Goal: Information Seeking & Learning: Learn about a topic

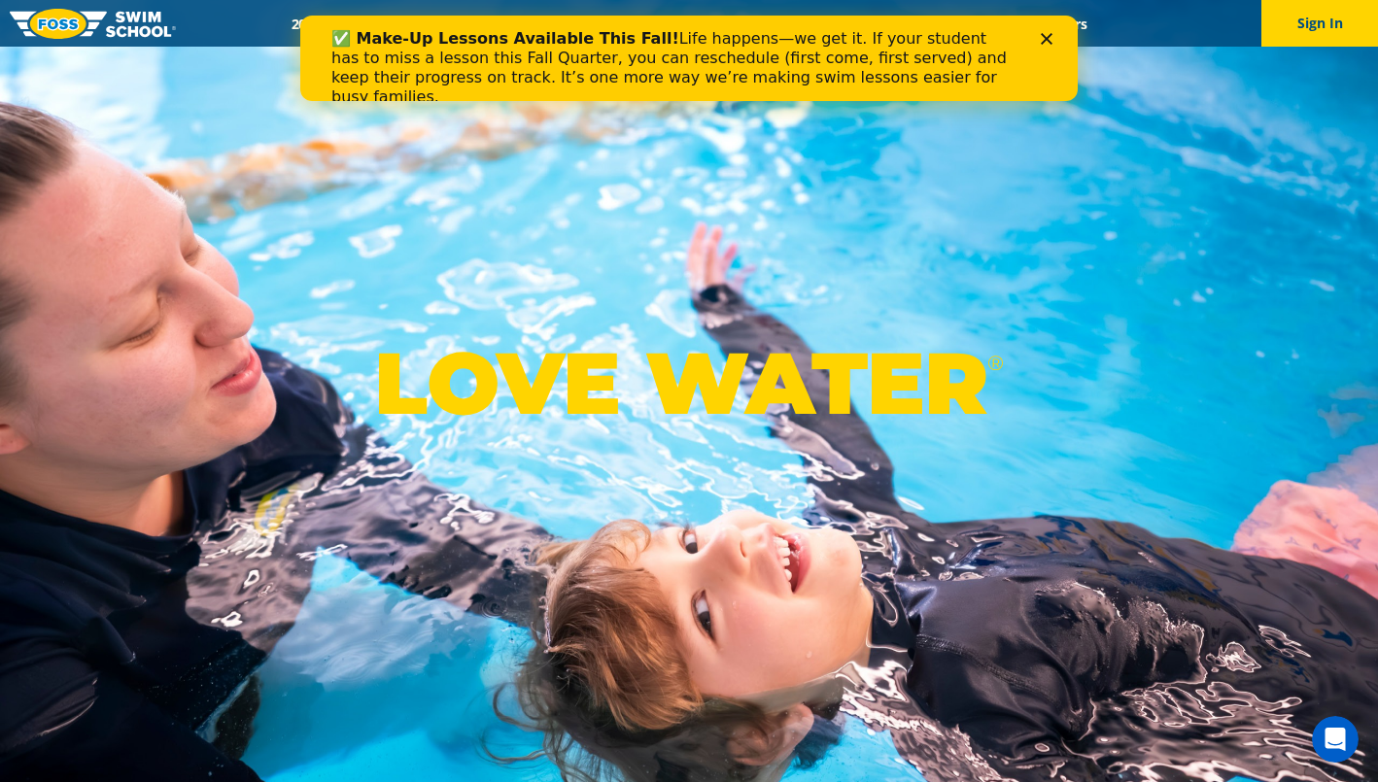
click at [1046, 34] on icon "Close" at bounding box center [1047, 39] width 12 height 12
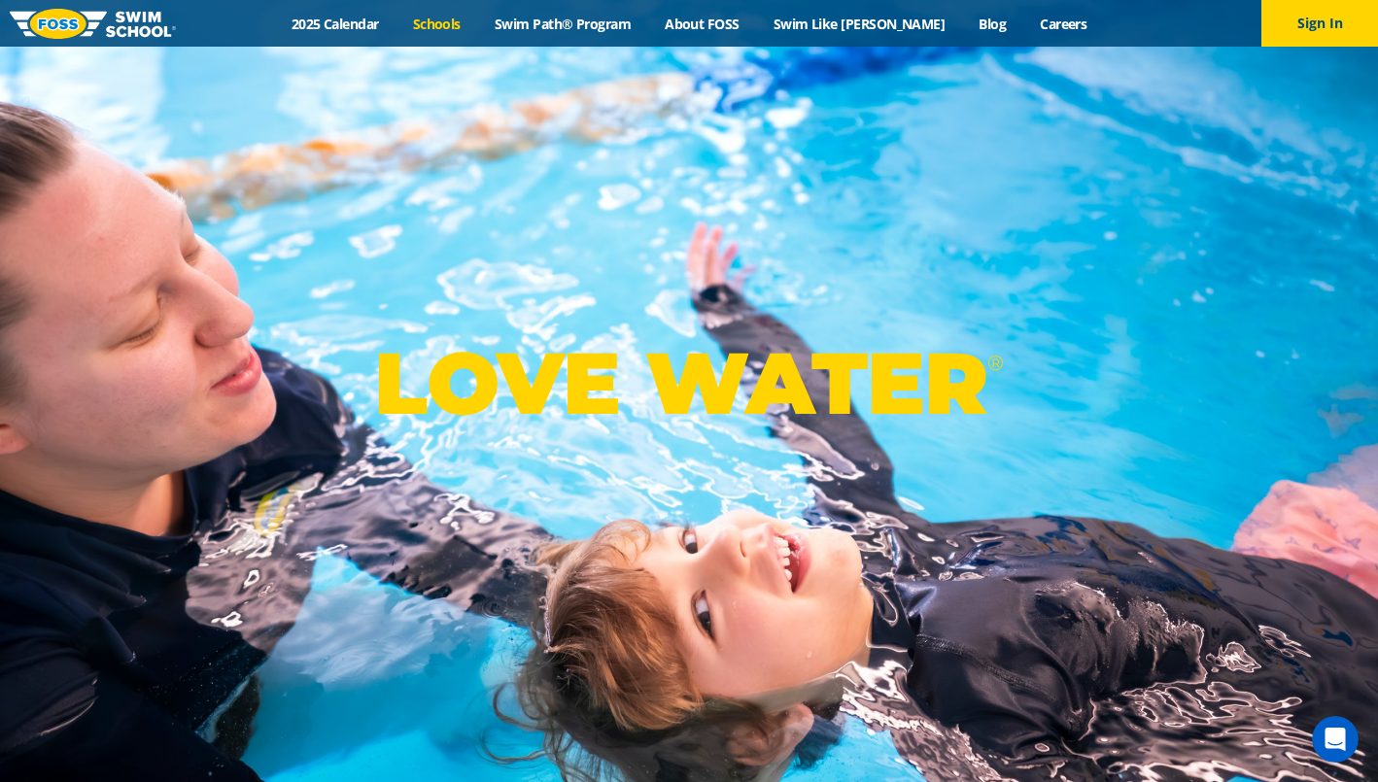
click at [477, 25] on link "Schools" at bounding box center [436, 24] width 82 height 18
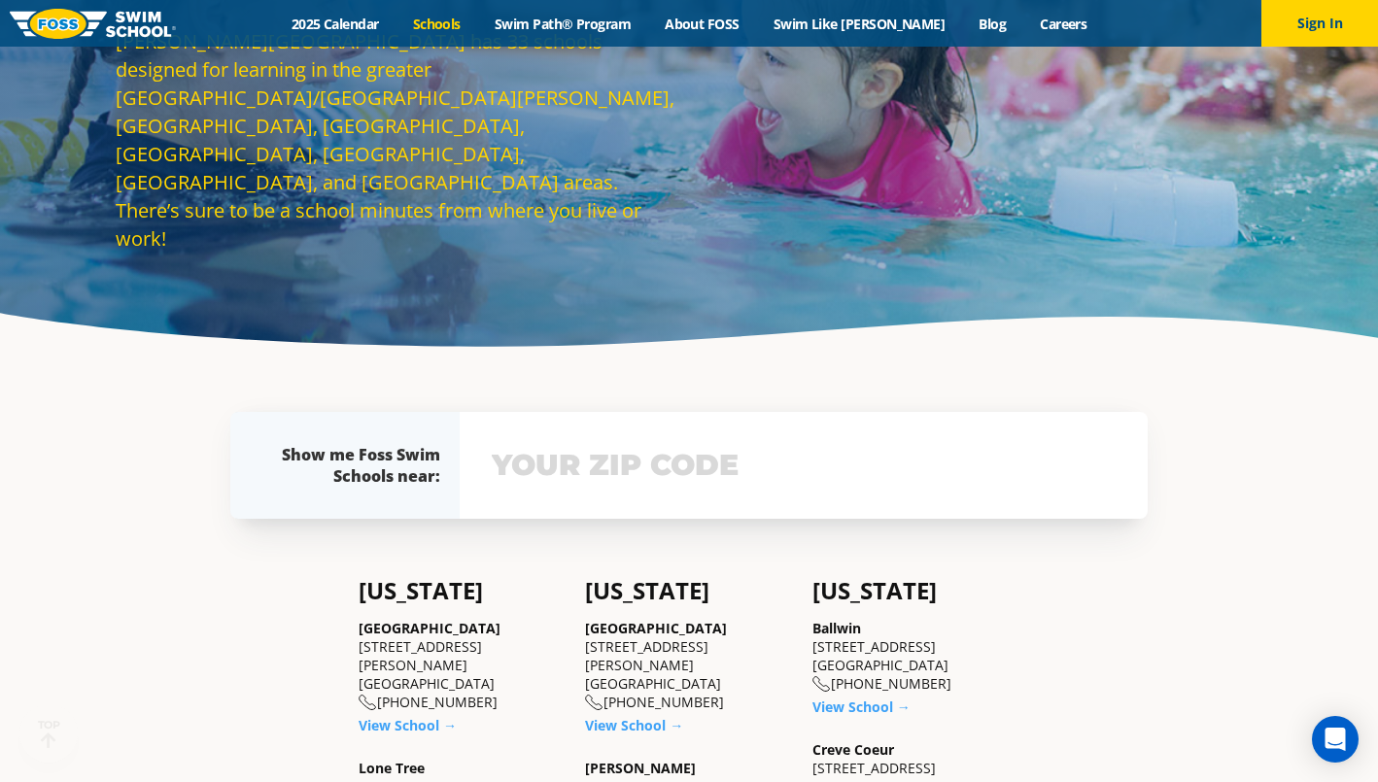
scroll to position [255, 0]
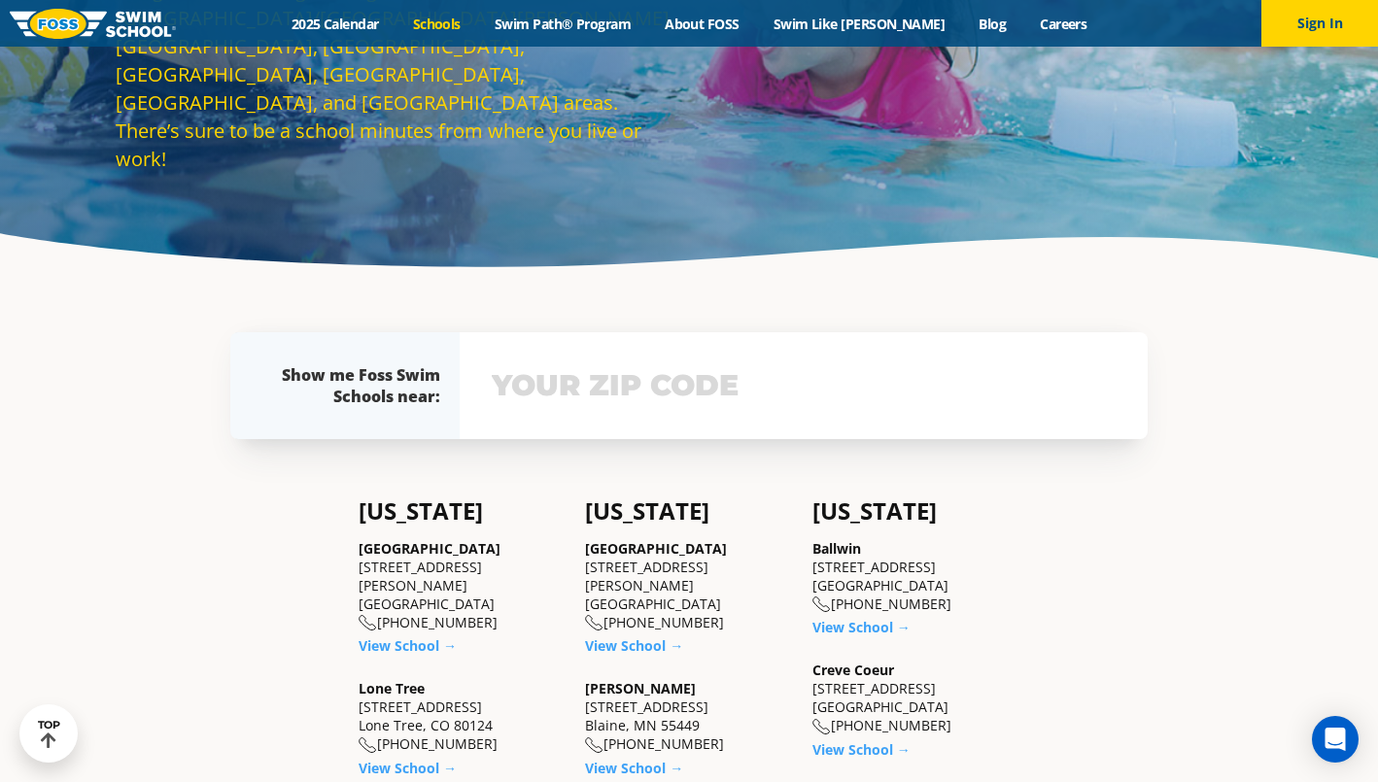
click at [591, 378] on input "text" at bounding box center [804, 386] width 634 height 56
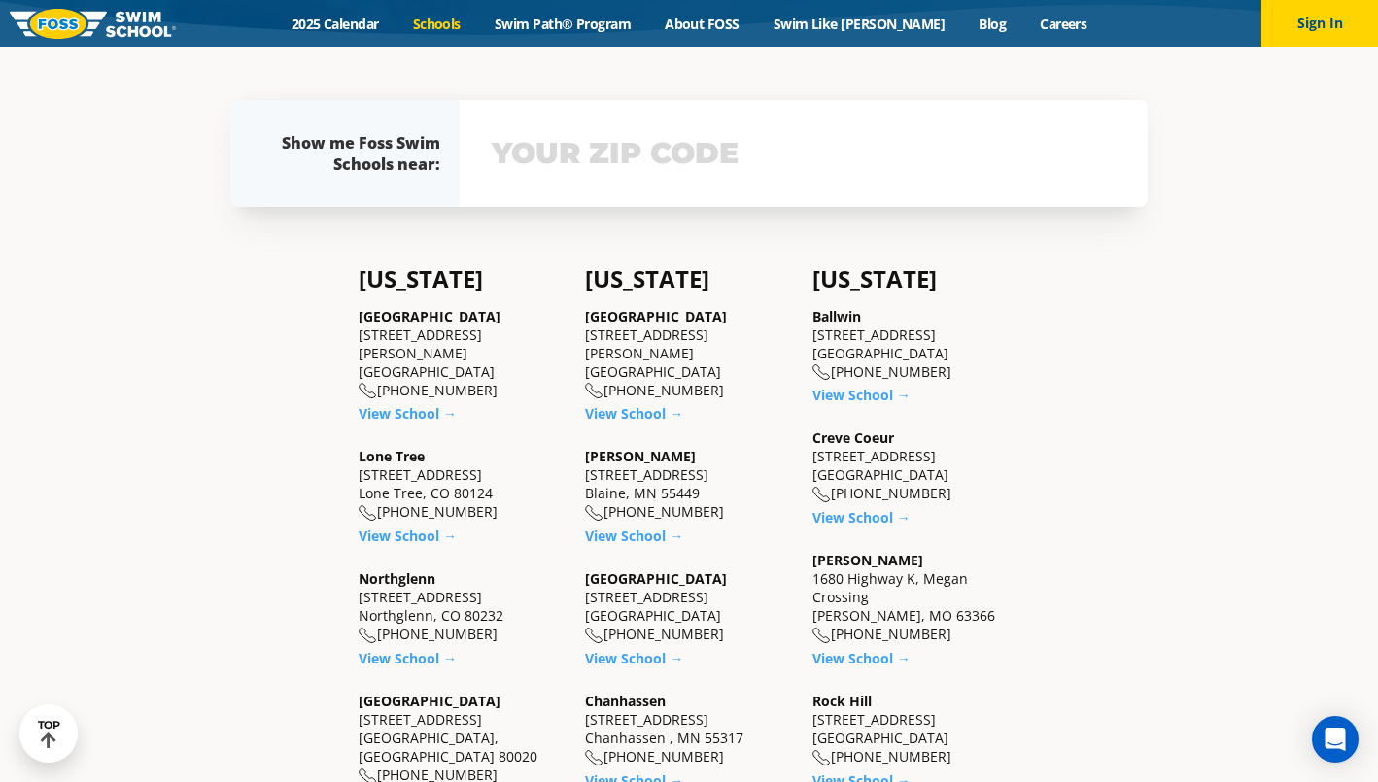
scroll to position [499, 0]
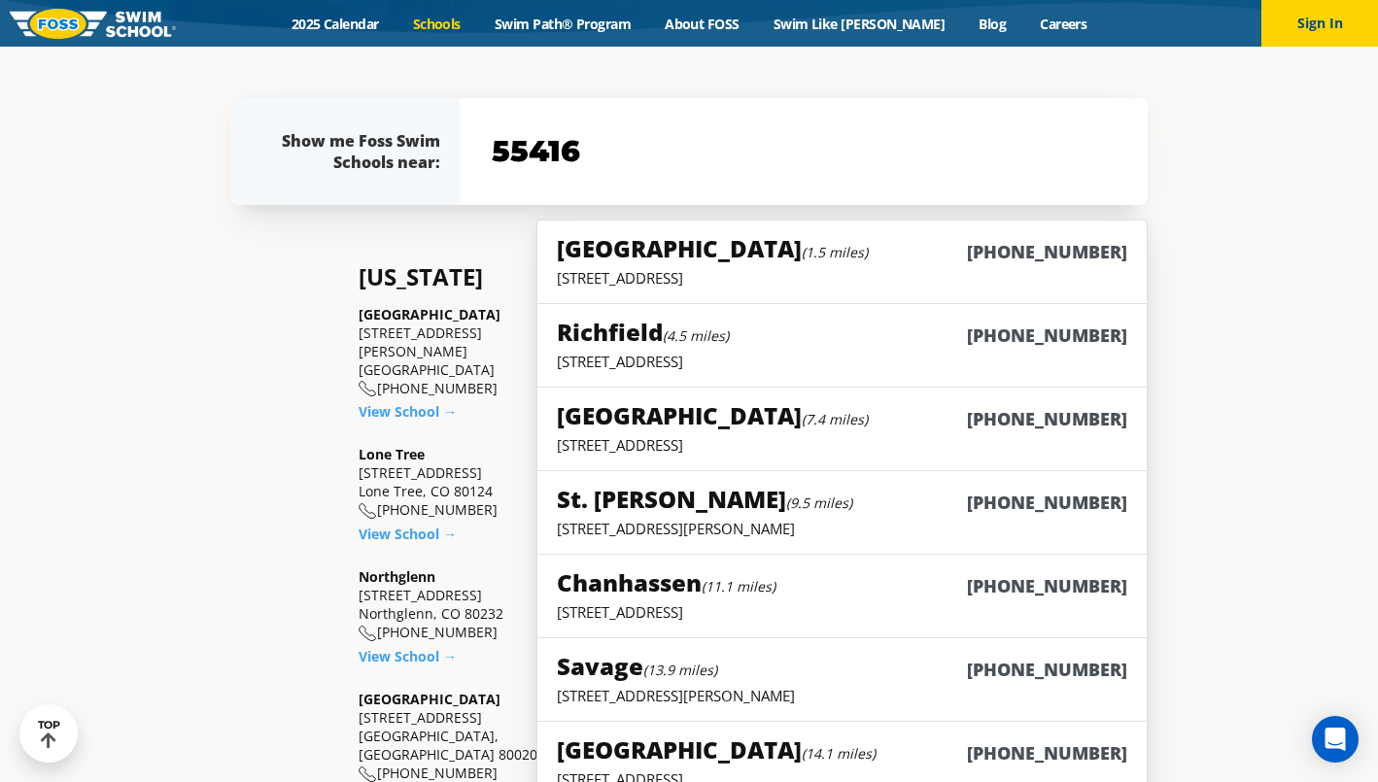
type input "55416"
click at [593, 328] on h5 "Richfield (4.5 miles)" at bounding box center [643, 332] width 172 height 32
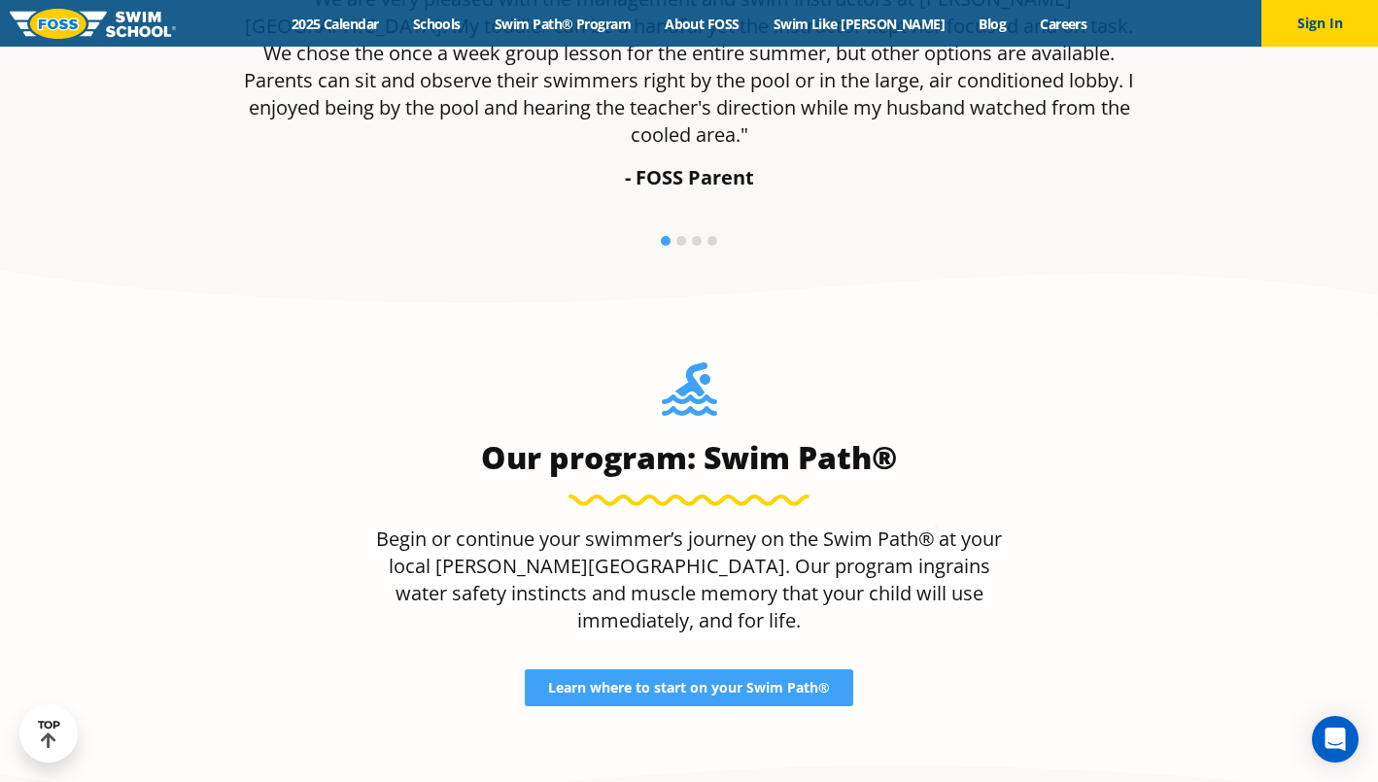
scroll to position [1570, 0]
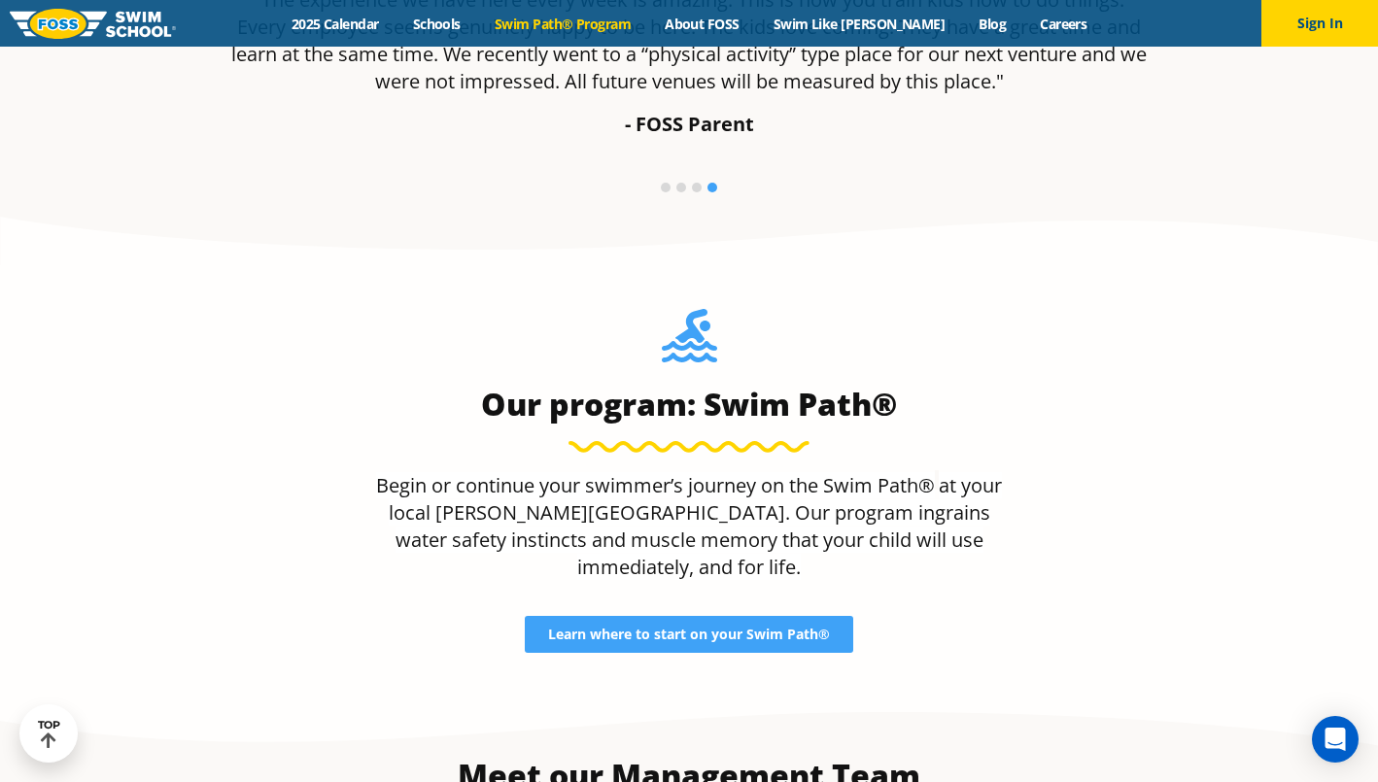
click at [604, 20] on link "Swim Path® Program" at bounding box center [562, 24] width 170 height 18
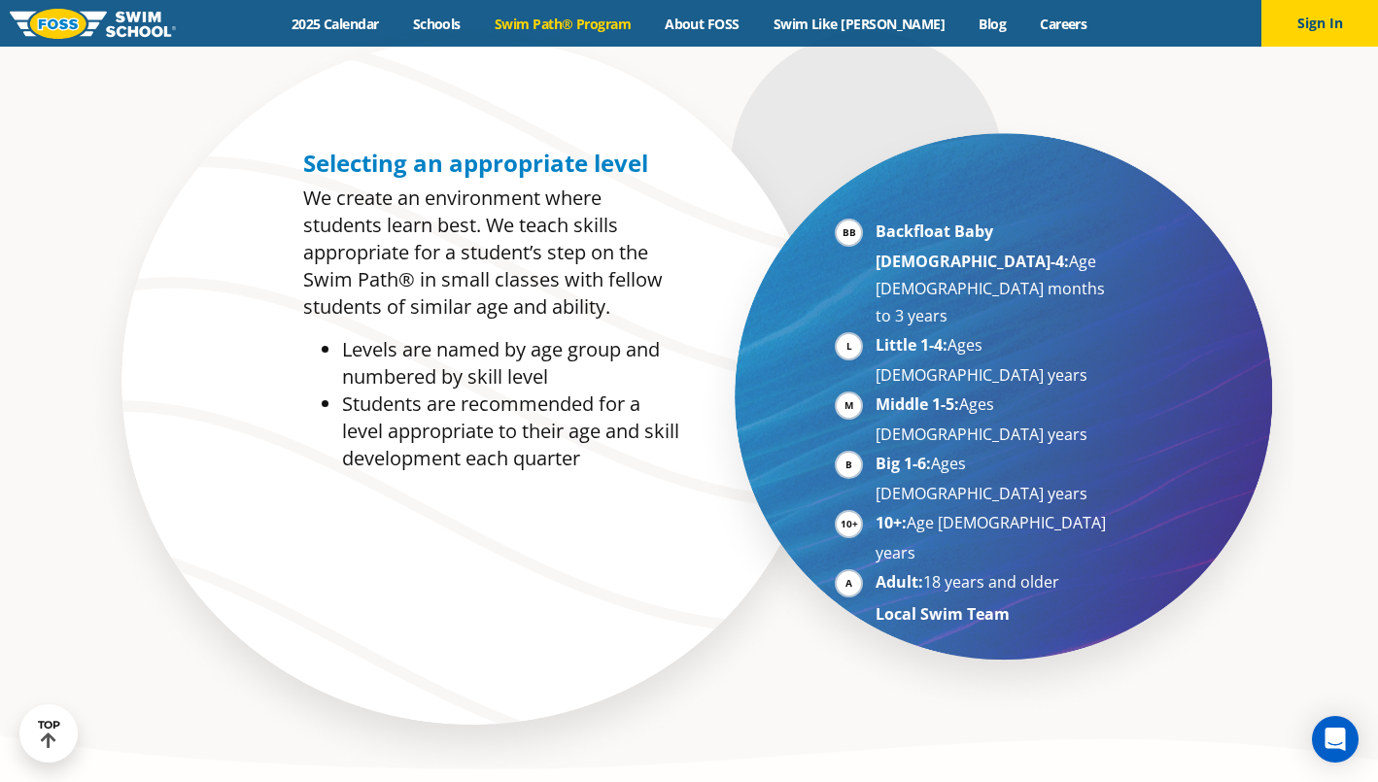
scroll to position [1013, 0]
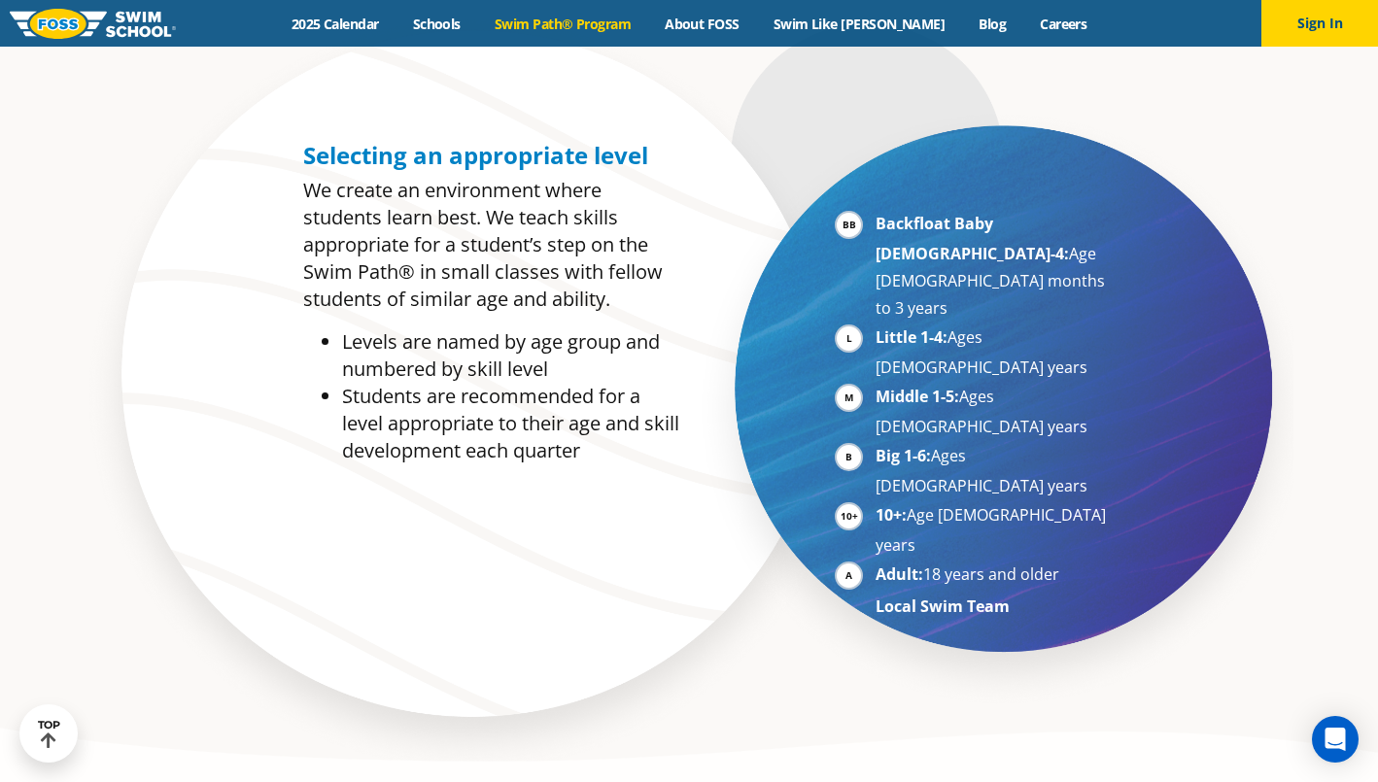
click at [875, 561] on li "Adult: 18 years and older" at bounding box center [994, 576] width 238 height 30
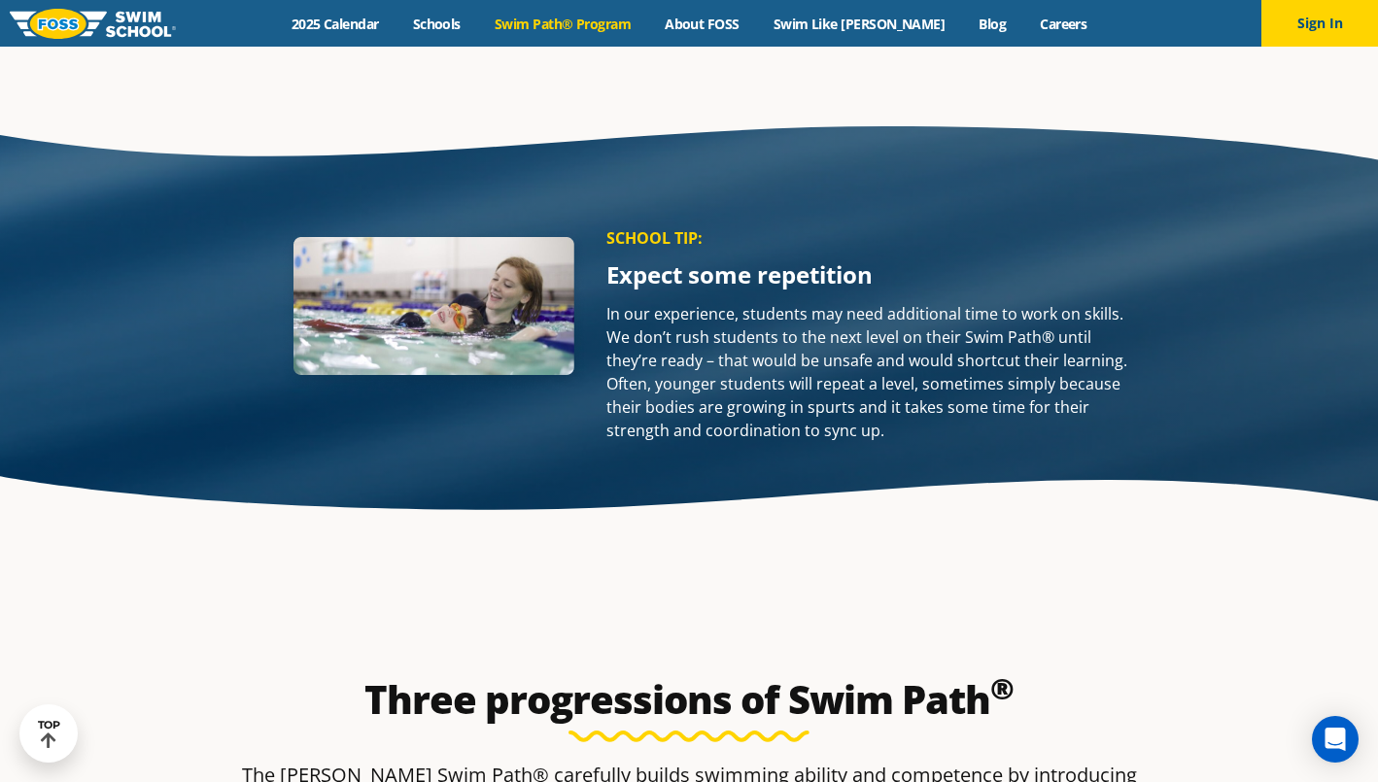
scroll to position [2534, 0]
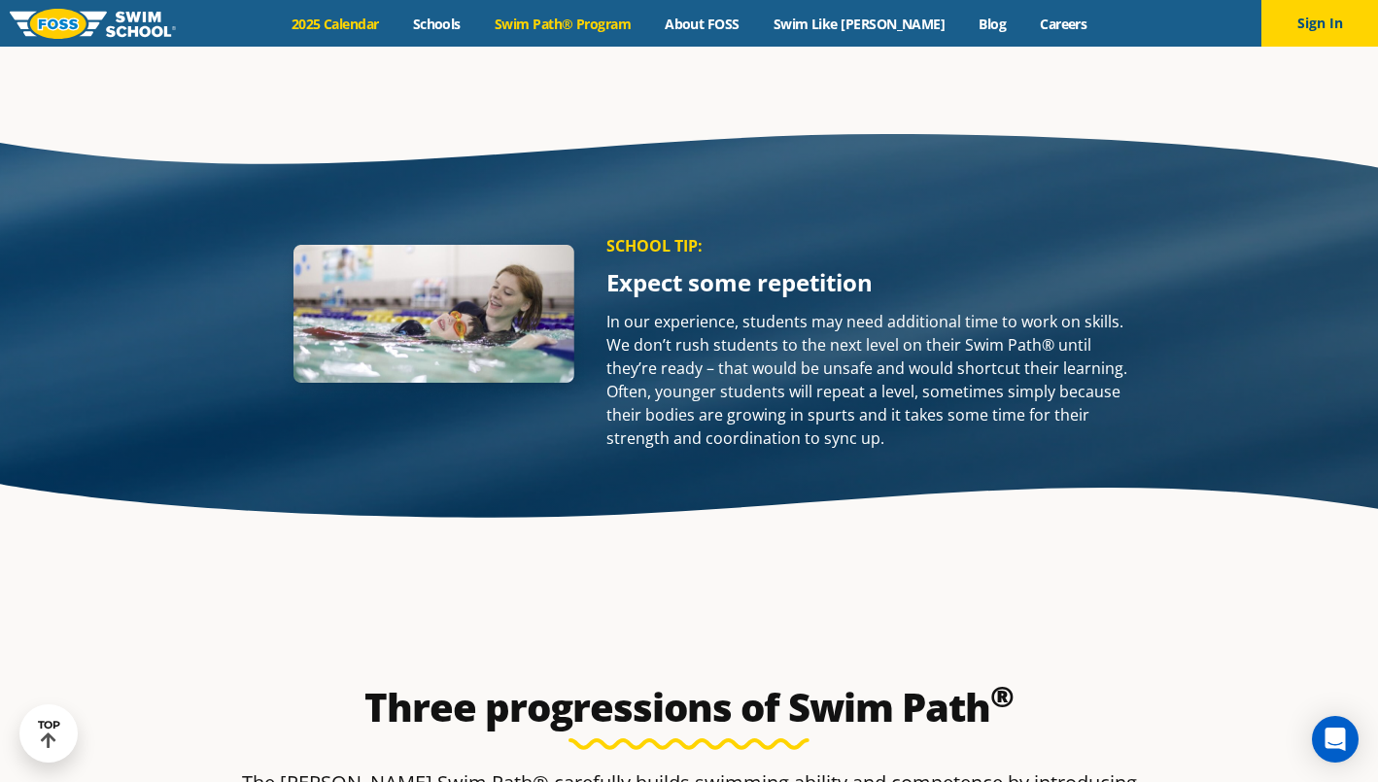
click at [377, 26] on link "2025 Calendar" at bounding box center [334, 24] width 121 height 18
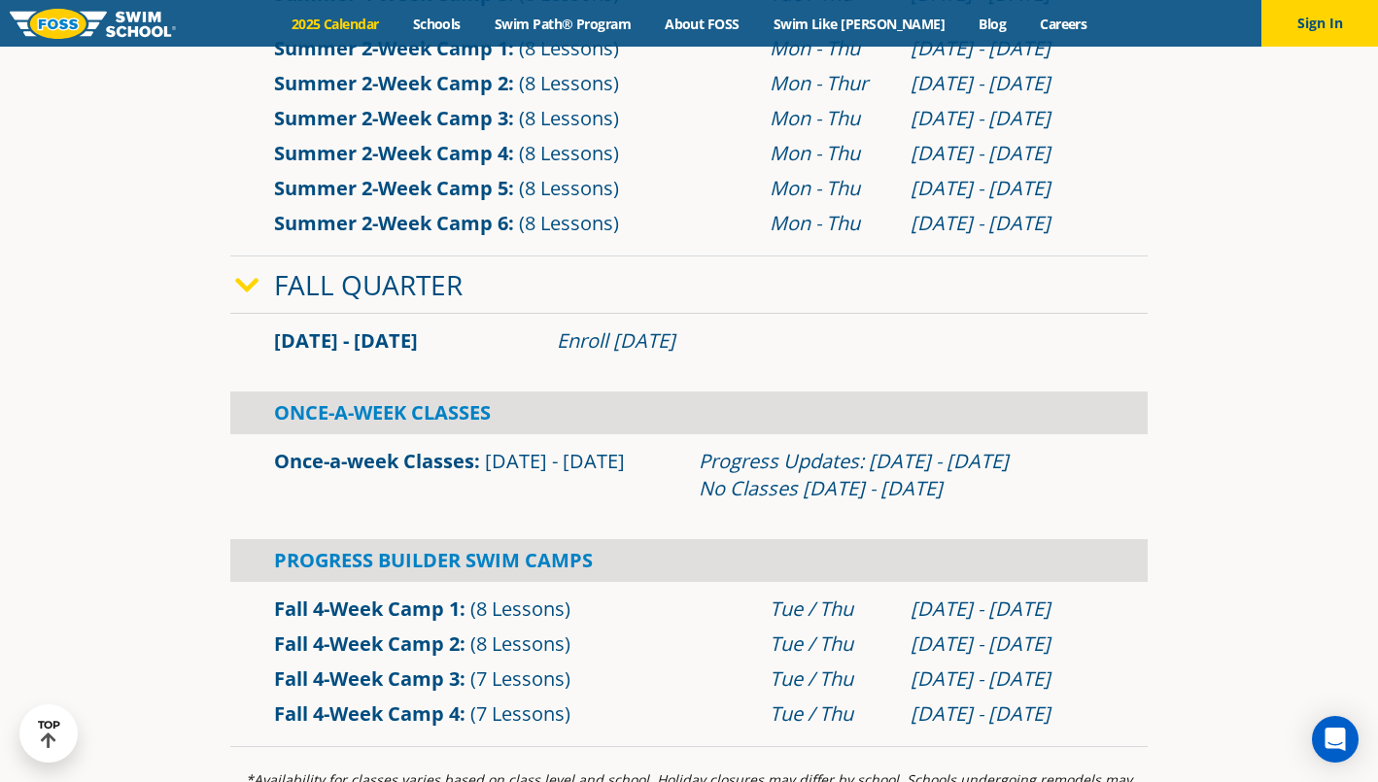
scroll to position [1110, 0]
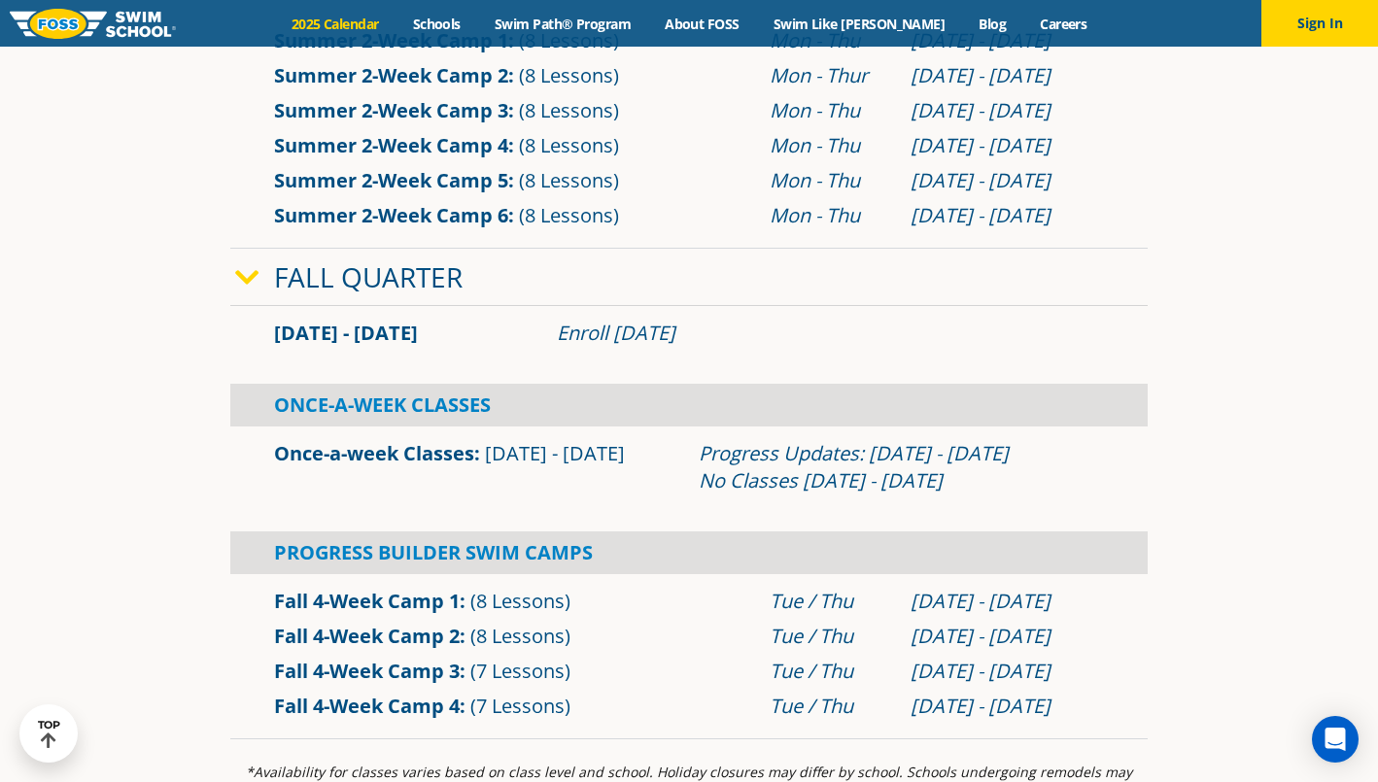
click at [391, 461] on link "Once-a-week Classes" at bounding box center [374, 453] width 200 height 26
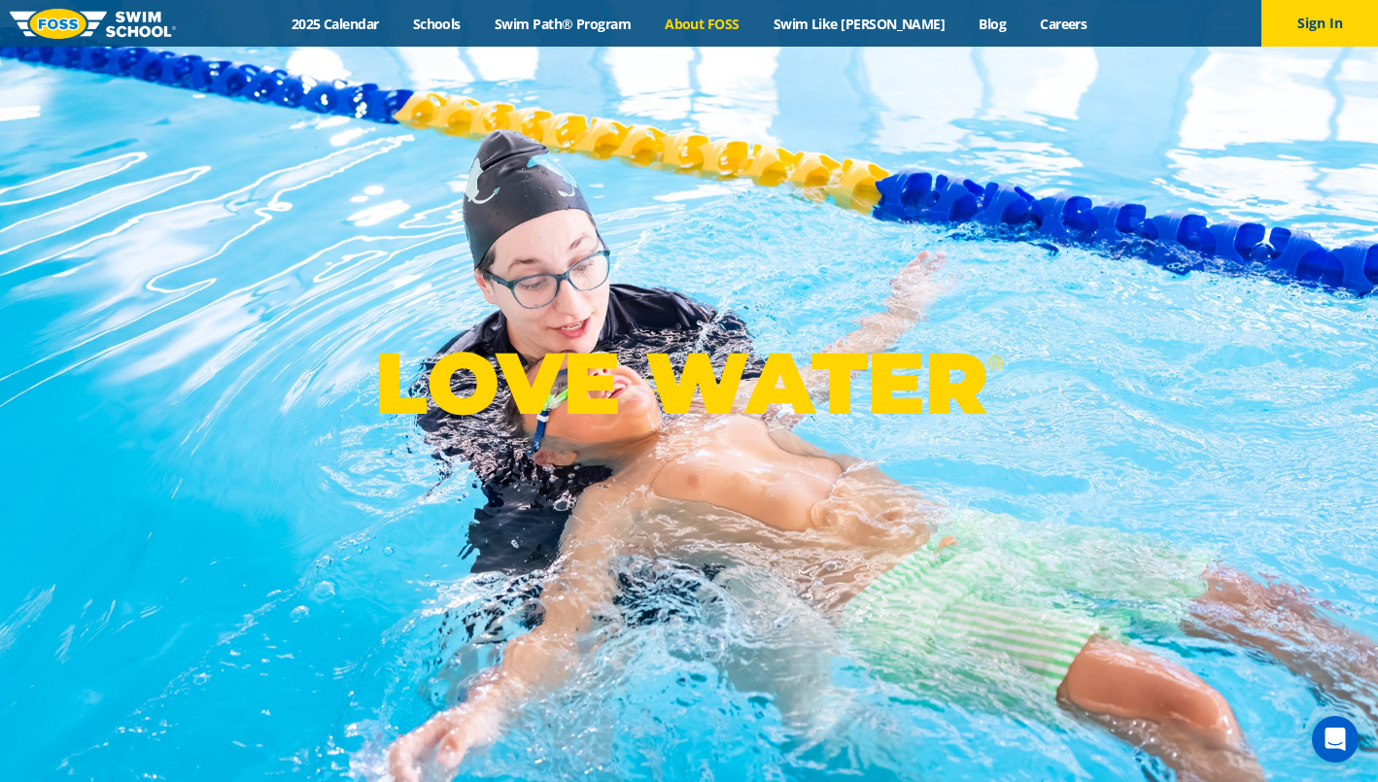
click at [745, 20] on link "About FOSS" at bounding box center [702, 24] width 109 height 18
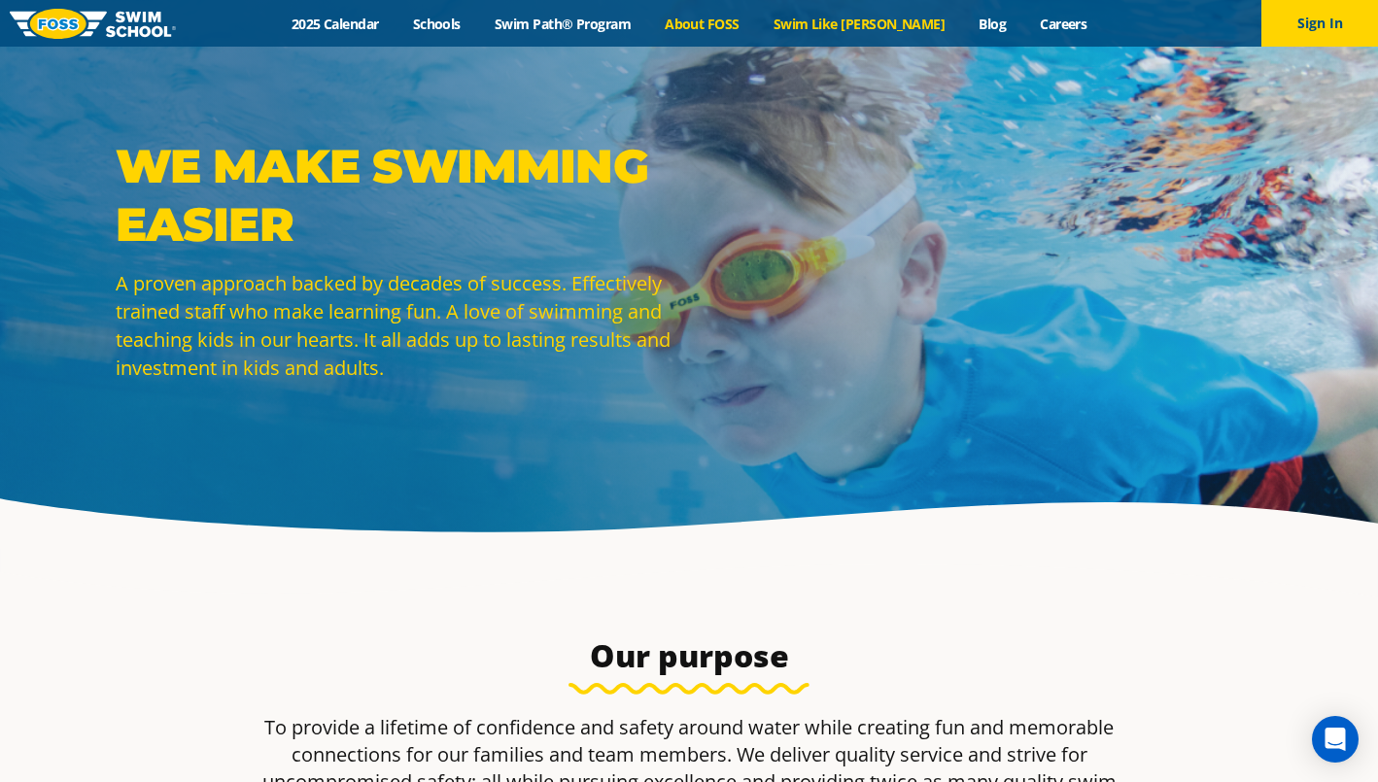
click at [878, 22] on link "Swim Like [PERSON_NAME]" at bounding box center [859, 24] width 206 height 18
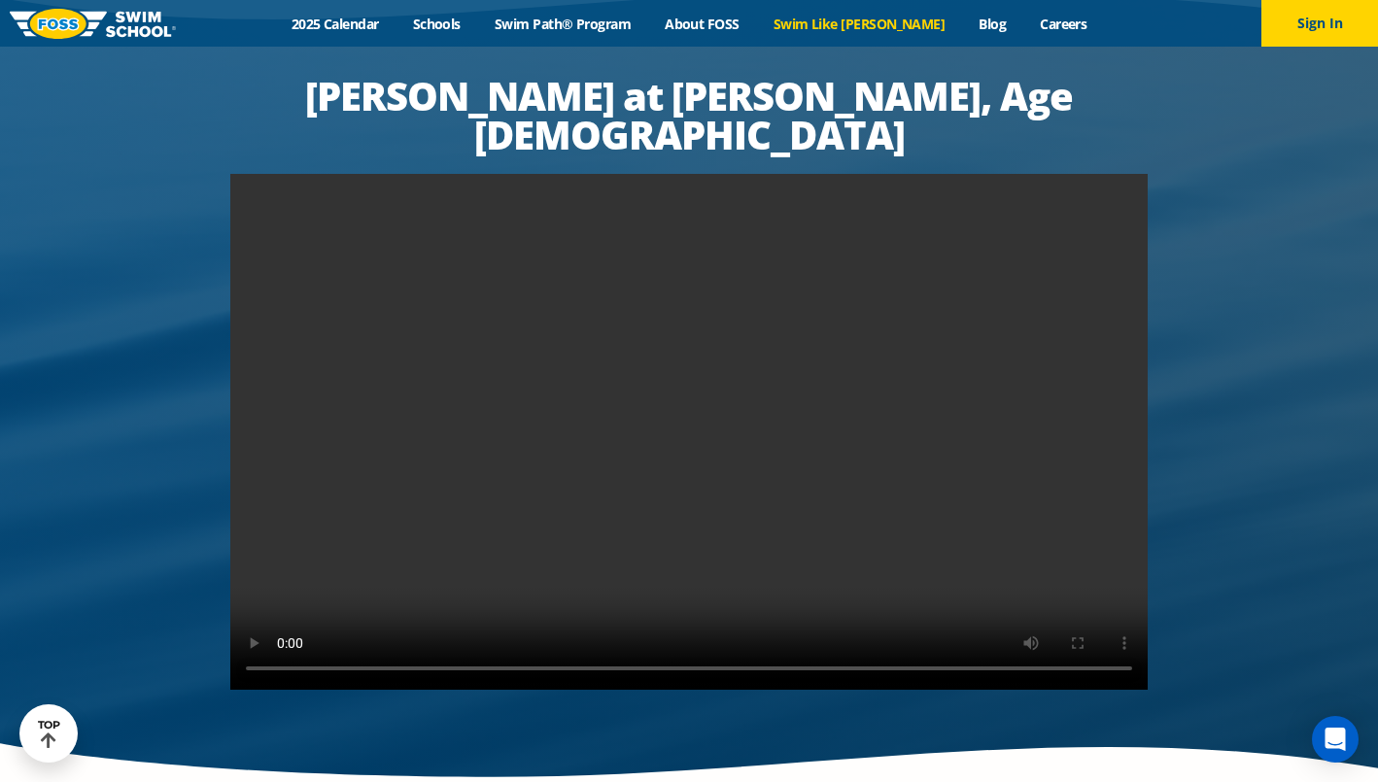
scroll to position [3697, 0]
